Goal: Navigation & Orientation: Find specific page/section

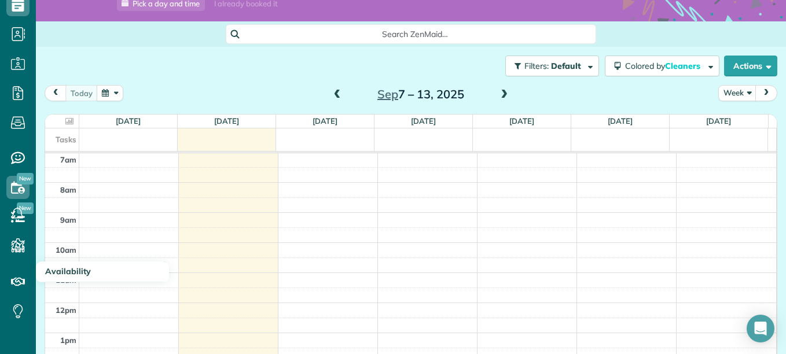
scroll to position [89, 0]
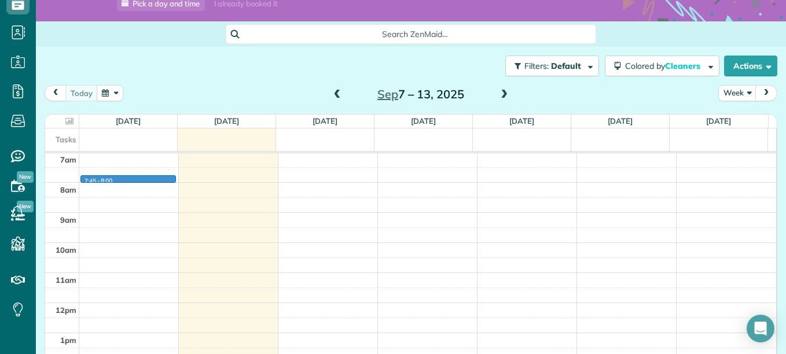
click at [122, 178] on div "12am 1am 2am 3am 4am 5am 6am 7am 8am 9am 10am 11am 12pm 1pm 2pm 3pm 4pm 5pm 6pm…" at bounding box center [410, 303] width 731 height 722
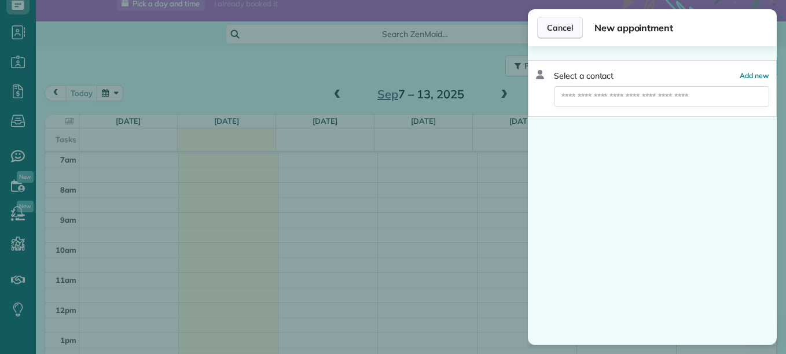
click at [545, 32] on button "Cancel" at bounding box center [560, 28] width 46 height 22
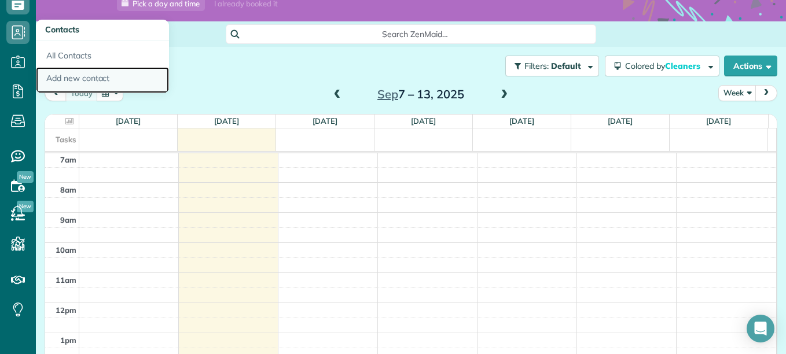
click at [71, 81] on link "Add new contact" at bounding box center [102, 80] width 133 height 27
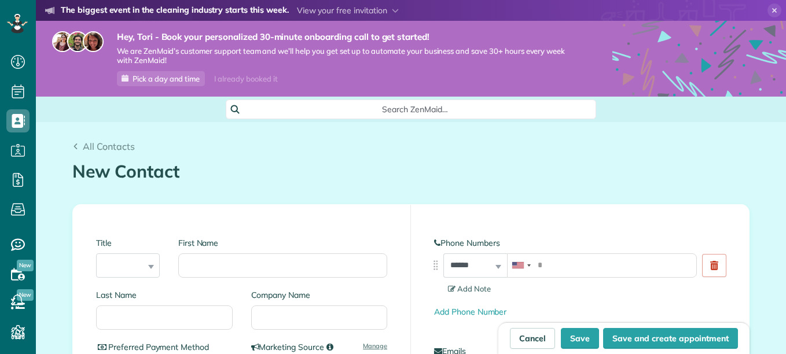
scroll to position [5, 5]
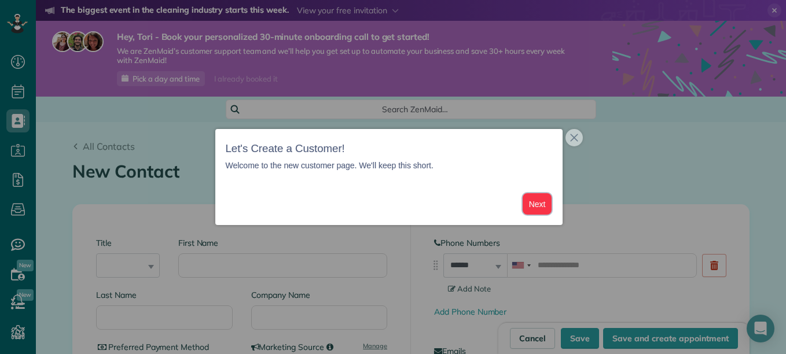
click at [535, 203] on button "Next" at bounding box center [538, 203] width 30 height 21
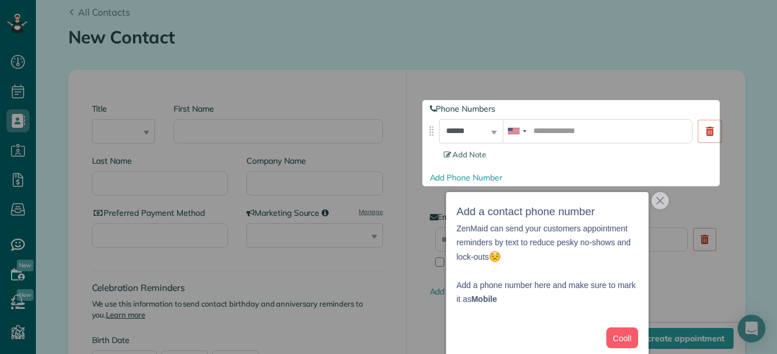
scroll to position [5, 0]
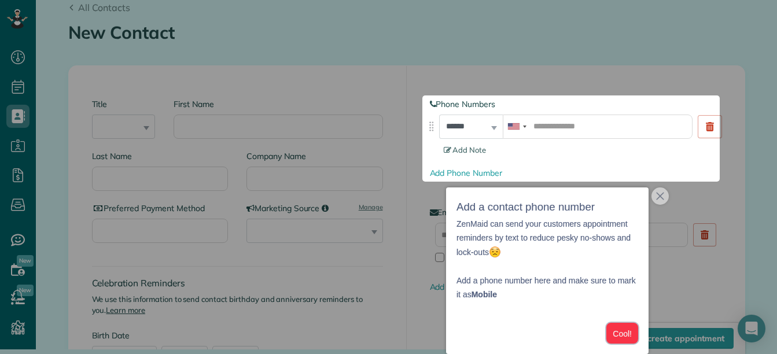
click at [629, 332] on button "Cool!" at bounding box center [623, 333] width 32 height 21
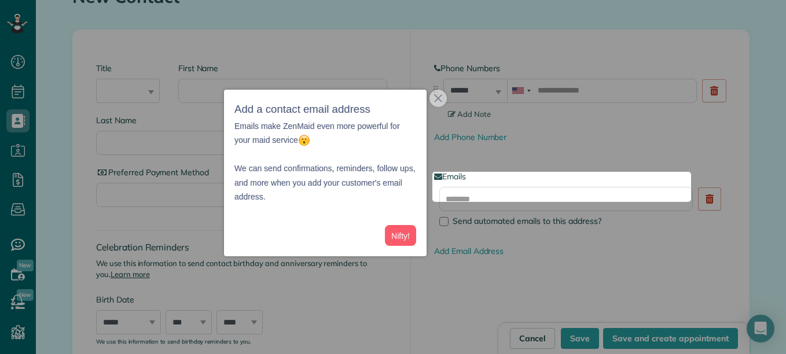
scroll to position [197, 0]
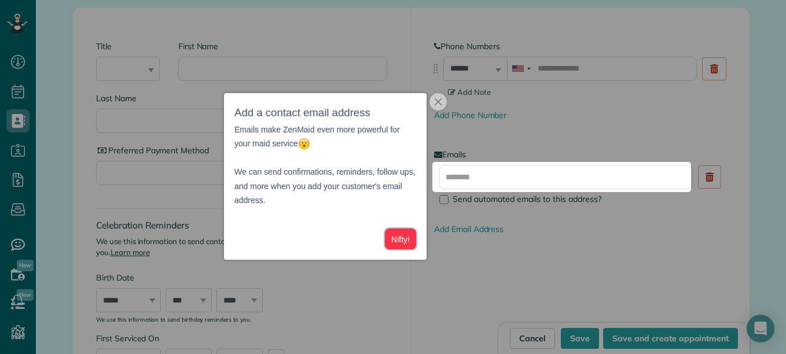
click at [411, 241] on button "Nifty!" at bounding box center [400, 239] width 31 height 21
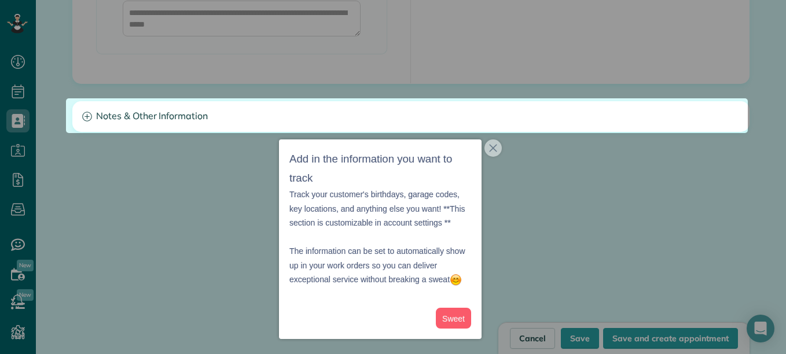
scroll to position [1137, 0]
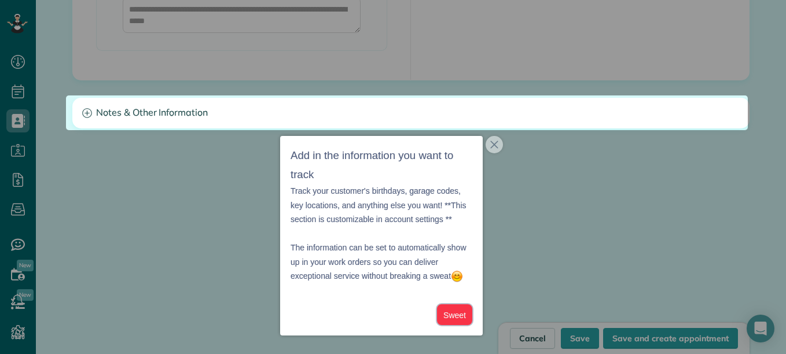
click at [449, 318] on button "Sweet" at bounding box center [454, 314] width 35 height 21
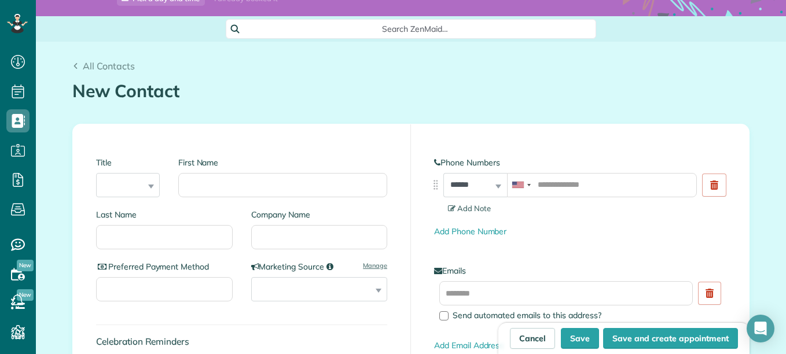
scroll to position [76, 0]
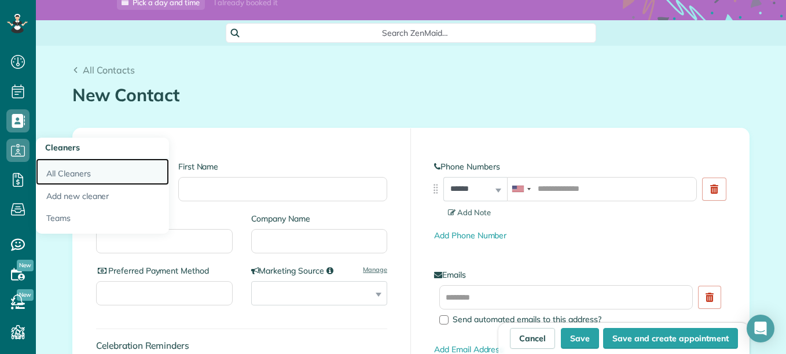
click at [66, 167] on link "All Cleaners" at bounding box center [102, 172] width 133 height 27
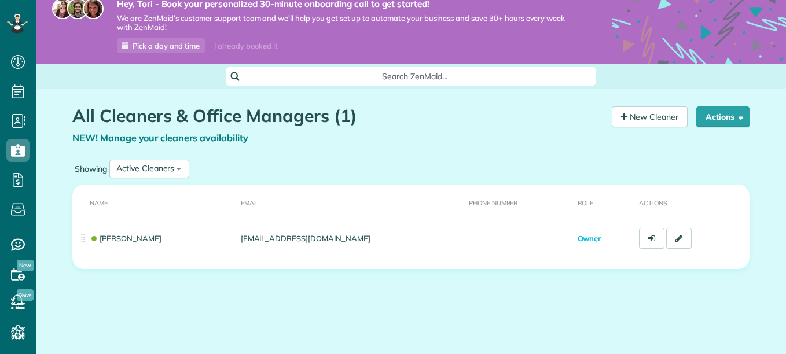
scroll to position [5, 5]
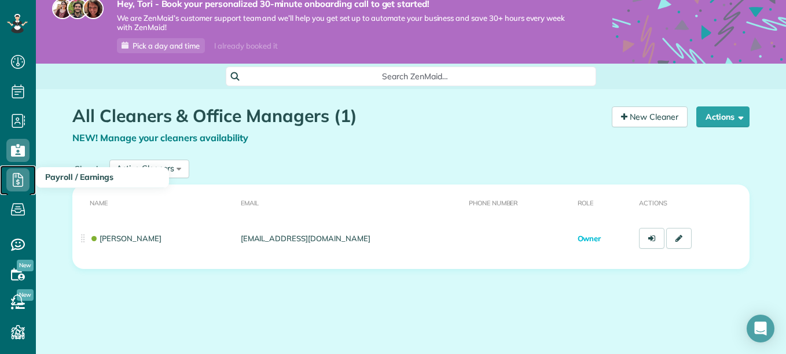
click at [12, 182] on icon at bounding box center [17, 179] width 23 height 23
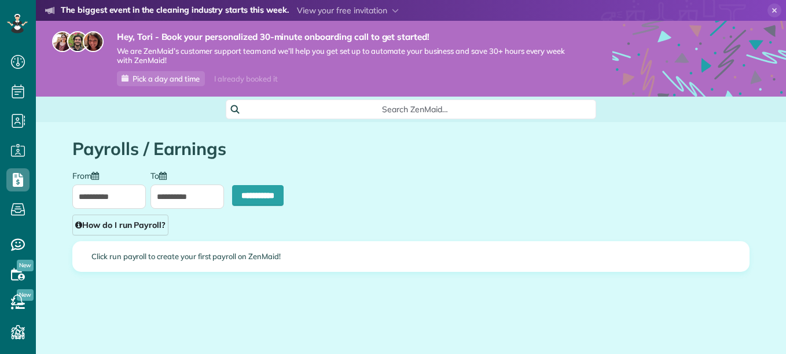
type input "**********"
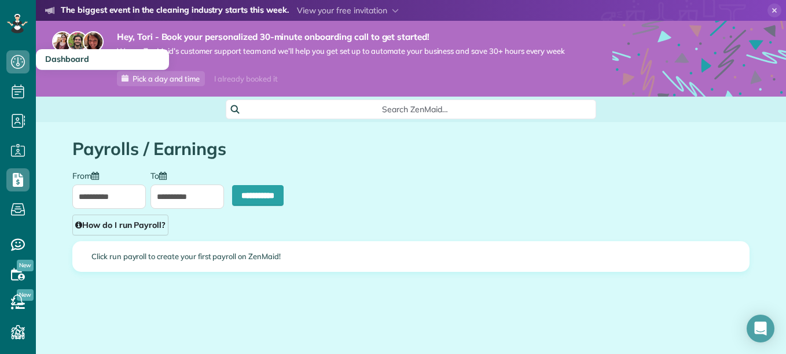
click at [46, 65] on h3 "Dashboard" at bounding box center [102, 59] width 133 height 21
click at [23, 63] on icon at bounding box center [17, 61] width 23 height 23
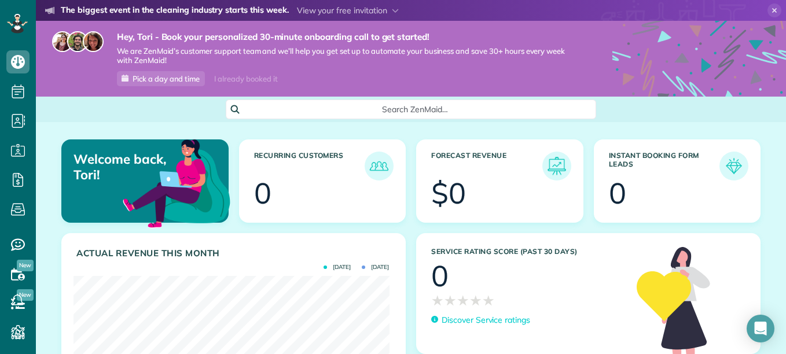
click at [768, 8] on icon at bounding box center [775, 10] width 14 height 14
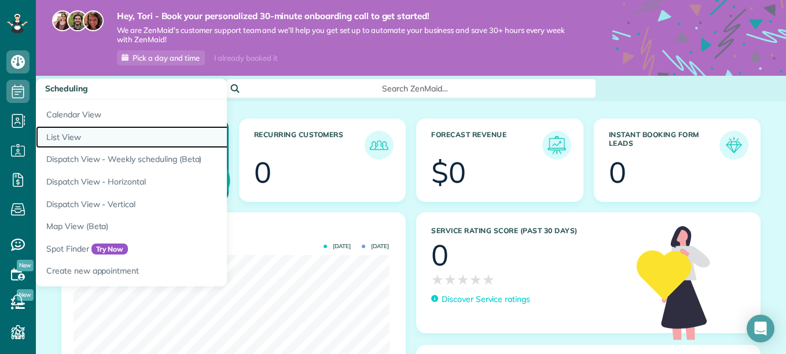
click at [65, 135] on link "List View" at bounding box center [180, 137] width 289 height 23
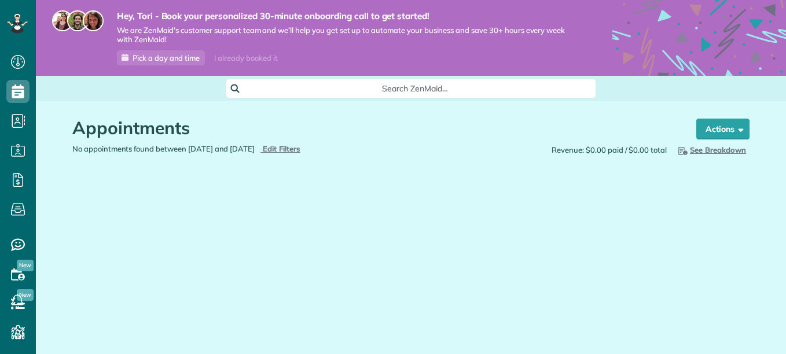
scroll to position [5, 5]
click at [737, 129] on span "button" at bounding box center [739, 128] width 9 height 9
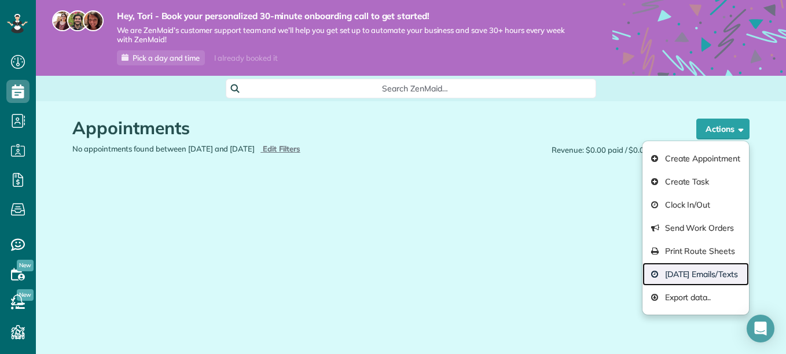
click at [692, 278] on link "[DATE] Emails/Texts" at bounding box center [696, 274] width 107 height 23
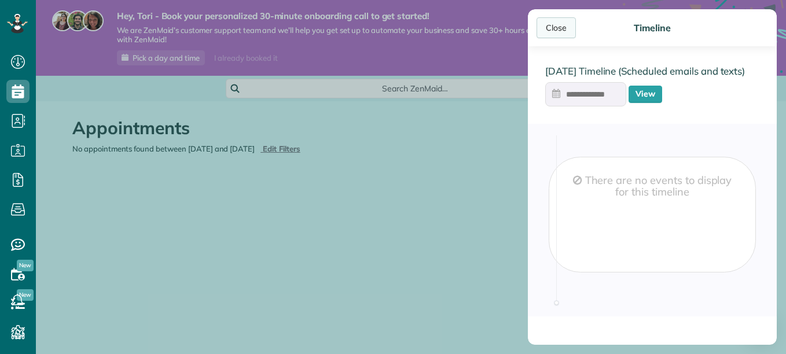
click at [544, 22] on div "Close" at bounding box center [556, 27] width 39 height 21
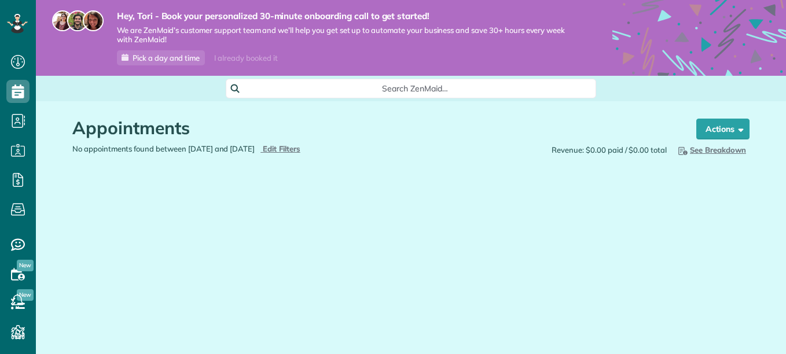
scroll to position [5, 5]
